Goal: Find specific page/section: Find specific page/section

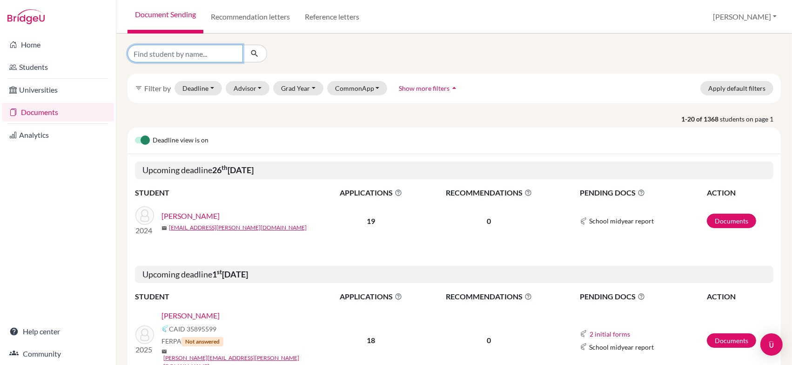
drag, startPoint x: 187, startPoint y: 51, endPoint x: 186, endPoint y: 55, distance: 4.7
click at [187, 51] on input "Find student by name..." at bounding box center [184, 54] width 115 height 18
type input "roh"
click button "submit" at bounding box center [254, 54] width 25 height 18
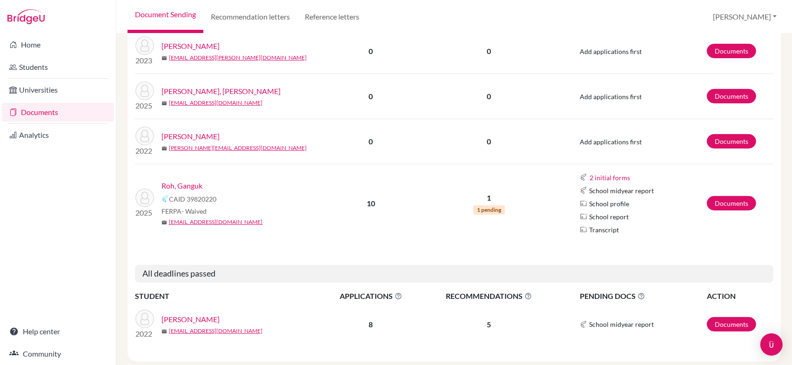
scroll to position [188, 0]
